Goal: Find specific page/section: Find specific page/section

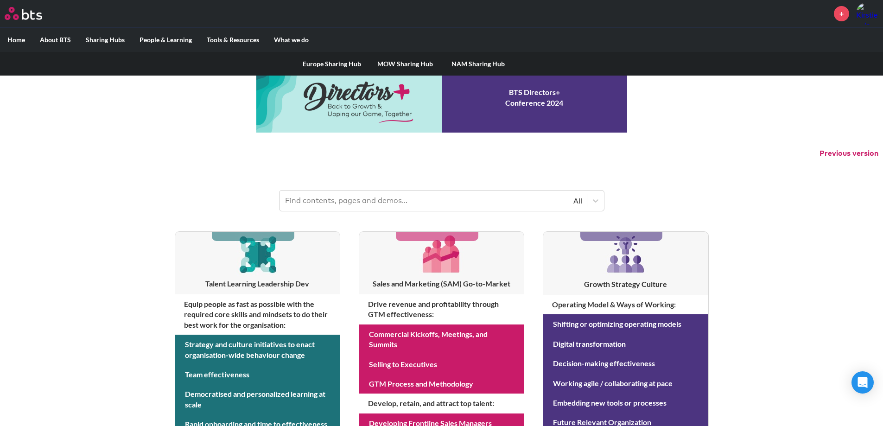
click at [402, 62] on link "MOW Sharing Hub" at bounding box center [405, 64] width 73 height 24
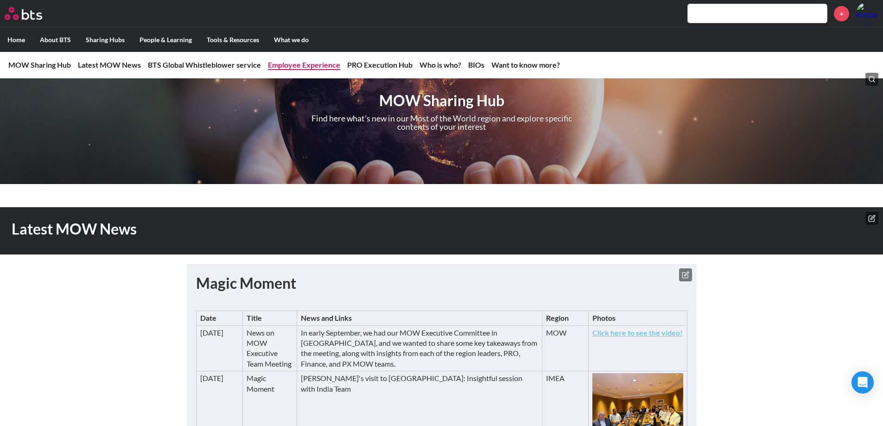
click at [294, 65] on link "Employee Experience" at bounding box center [304, 64] width 72 height 9
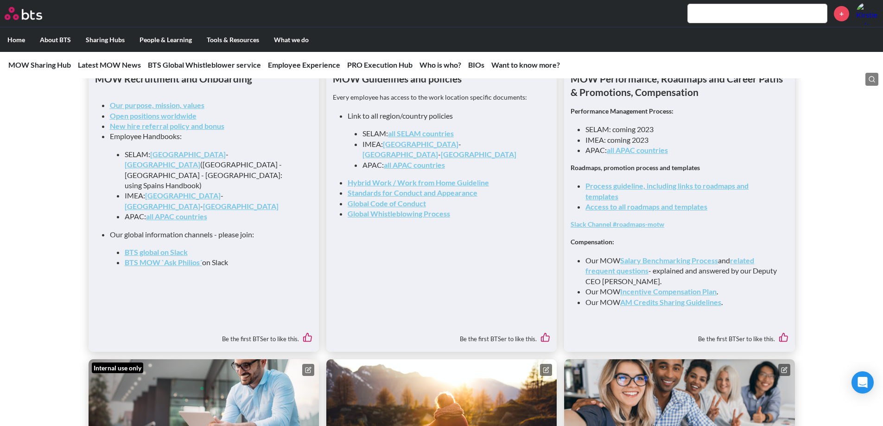
scroll to position [1009, 0]
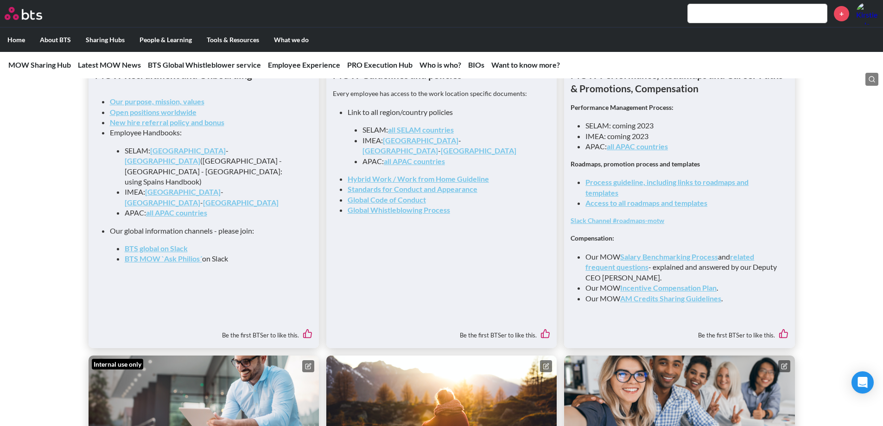
click at [690, 292] on link "Incentive Compensation Plan" at bounding box center [668, 287] width 96 height 9
